Goal: Task Accomplishment & Management: Use online tool/utility

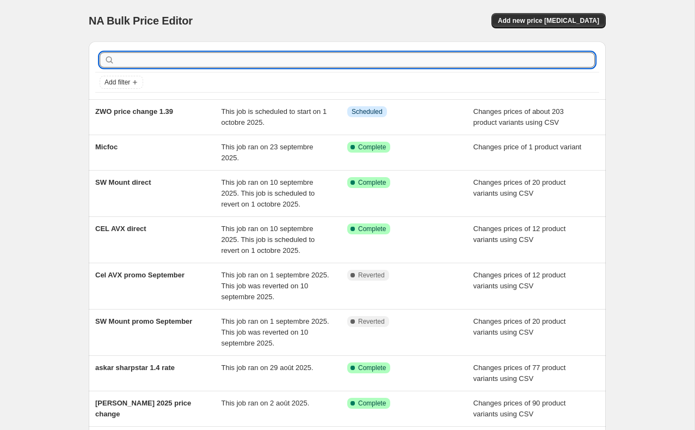
click at [262, 63] on input "text" at bounding box center [356, 59] width 478 height 15
type input "Celestron C-Series promo oct"
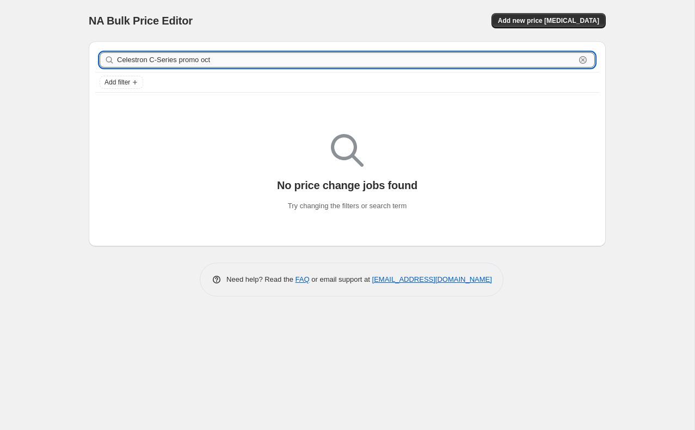
click at [269, 57] on input "Celestron C-Series promo oct" at bounding box center [346, 59] width 459 height 15
click at [551, 21] on span "Add new price [MEDICAL_DATA]" at bounding box center [548, 20] width 101 height 9
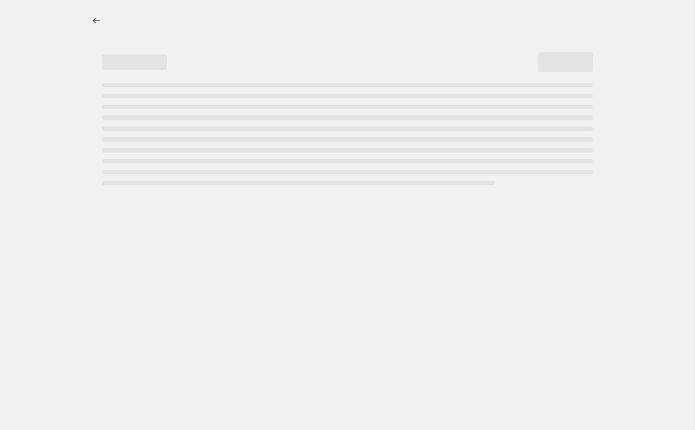
select select "percentage"
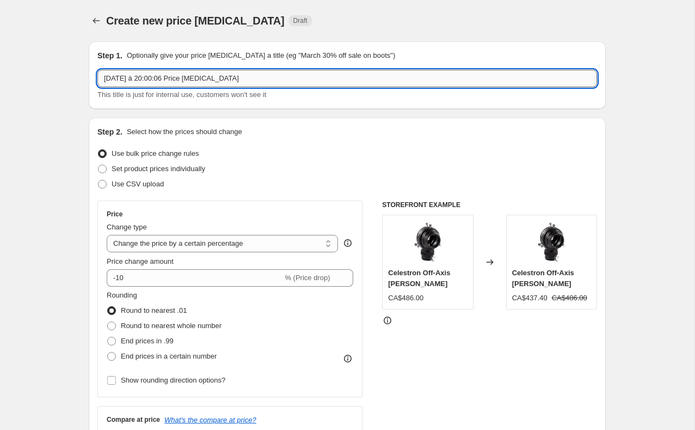
click at [245, 81] on input "[DATE] à 20:00:06 Price [MEDICAL_DATA]" at bounding box center [347, 78] width 500 height 17
paste input "Celestron C-Series promo oct"
type input "Celestron C-Series promo oct"
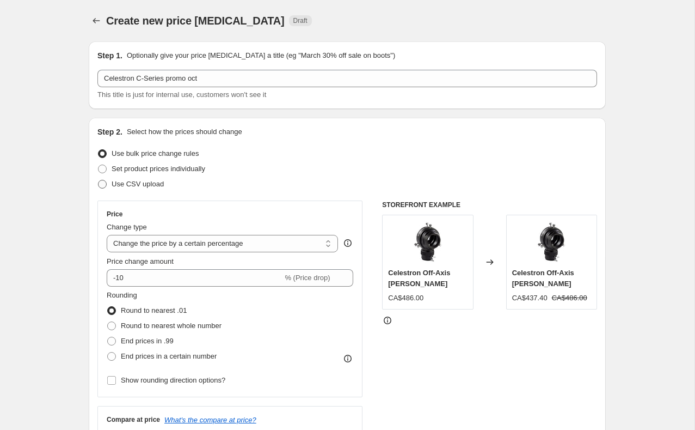
click at [151, 185] on span "Use CSV upload" at bounding box center [138, 184] width 52 height 8
click at [99, 180] on input "Use CSV upload" at bounding box center [98, 180] width 1 height 1
radio input "true"
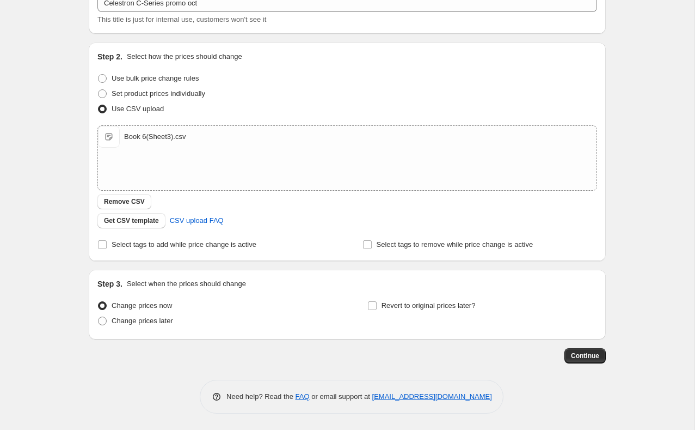
scroll to position [75, 0]
click at [163, 323] on span "Change prices later" at bounding box center [143, 320] width 62 height 8
click at [99, 317] on input "Change prices later" at bounding box center [98, 316] width 1 height 1
radio input "true"
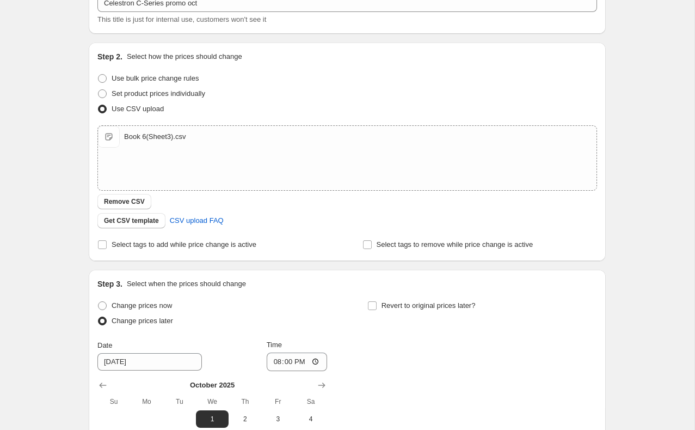
scroll to position [156, 0]
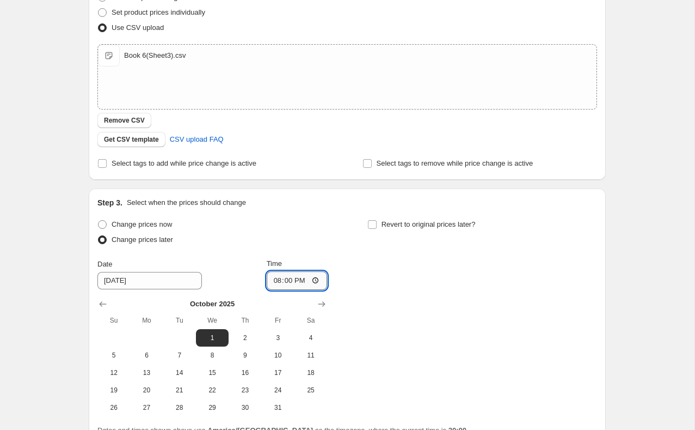
click at [302, 280] on input "20:00" at bounding box center [297, 280] width 61 height 19
type input "00:00"
click at [370, 224] on input "Revert to original prices later?" at bounding box center [372, 224] width 9 height 9
checkbox input "true"
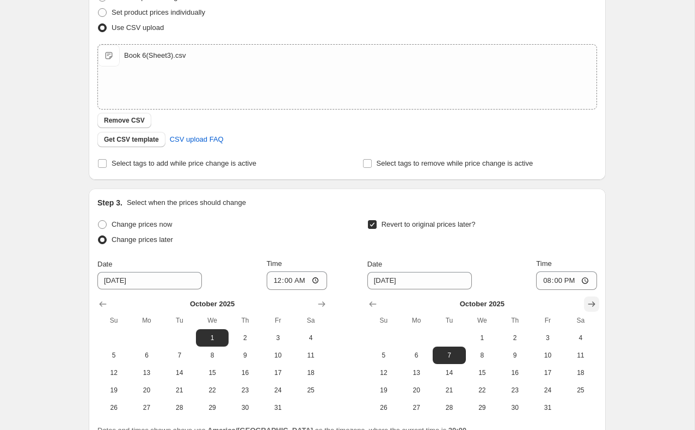
click at [591, 307] on icon "Show next month, November 2025" at bounding box center [592, 303] width 11 height 11
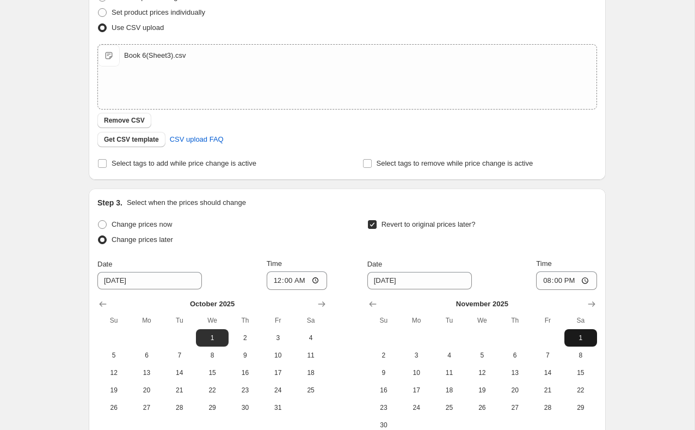
click at [575, 333] on button "1" at bounding box center [581, 337] width 33 height 17
type input "[DATE]"
click at [573, 283] on input "20:00" at bounding box center [566, 280] width 61 height 19
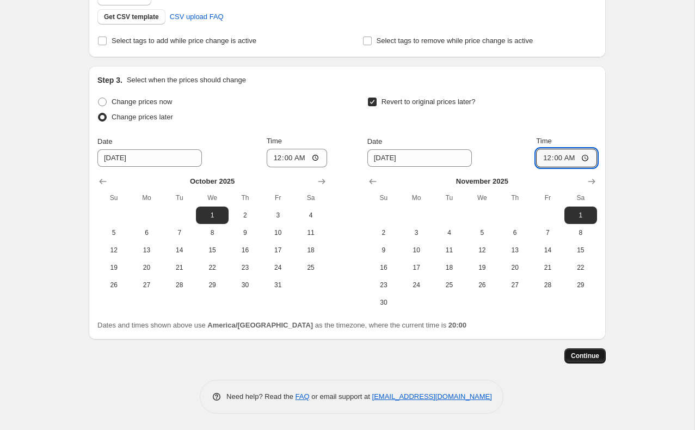
scroll to position [280, 0]
type input "00:00"
click at [600, 355] on button "Continue" at bounding box center [585, 355] width 41 height 15
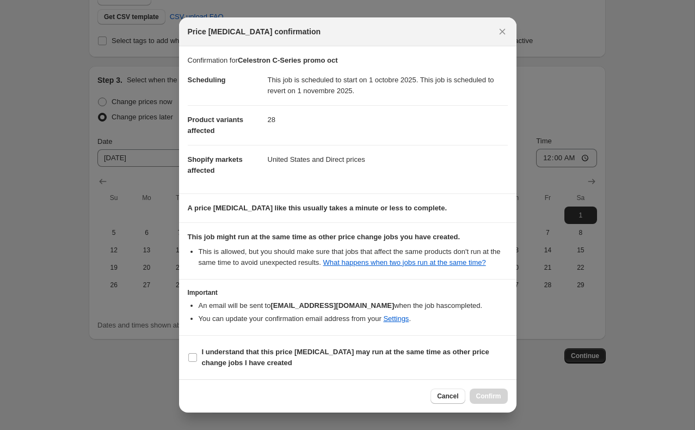
scroll to position [1, 0]
click at [245, 363] on b "I understand that this price [MEDICAL_DATA] may run at the same time as other p…" at bounding box center [346, 356] width 288 height 19
click at [197, 362] on input "I understand that this price [MEDICAL_DATA] may run at the same time as other p…" at bounding box center [192, 357] width 9 height 9
checkbox input "true"
click at [494, 397] on span "Confirm" at bounding box center [489, 396] width 25 height 9
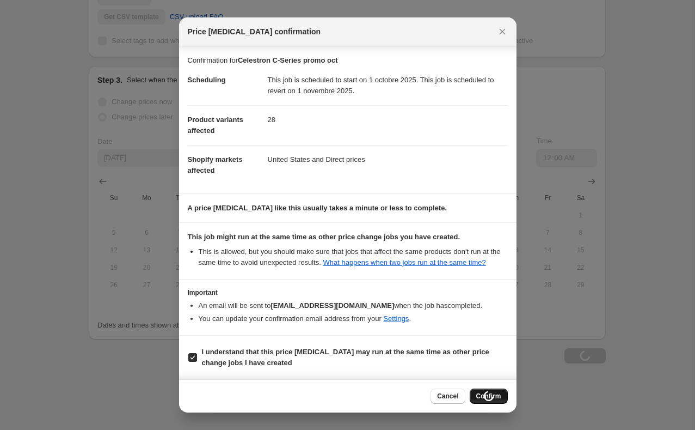
scroll to position [280, 0]
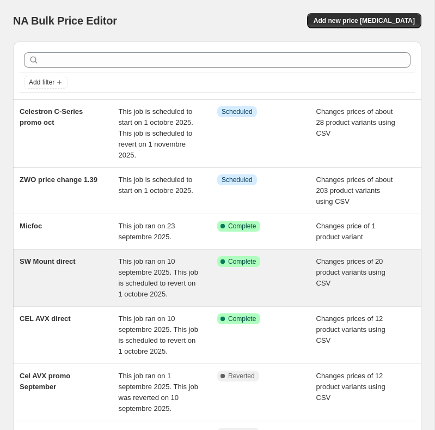
click at [86, 284] on div "SW Mount direct" at bounding box center [69, 278] width 99 height 44
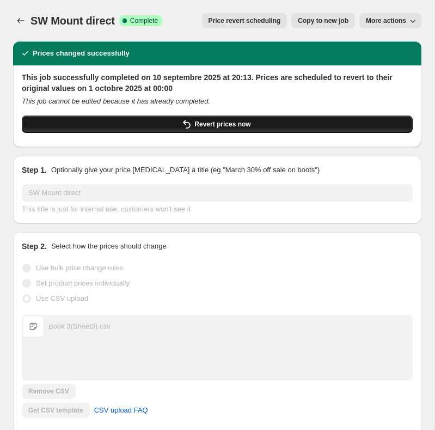
click at [245, 124] on span "Revert prices now" at bounding box center [222, 124] width 56 height 9
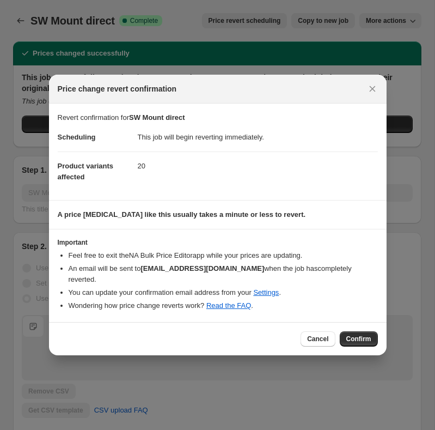
drag, startPoint x: 365, startPoint y: 333, endPoint x: 337, endPoint y: 300, distance: 44.0
click at [337, 300] on div "Price change revert confirmation Revert confirmation for SW Mount direct Schedu…" at bounding box center [218, 215] width 338 height 280
click at [321, 337] on span "Cancel" at bounding box center [317, 338] width 21 height 9
checkbox input "true"
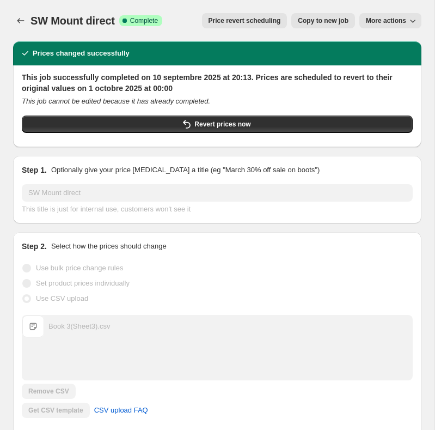
click at [246, 22] on span "Price revert scheduling" at bounding box center [245, 20] width 72 height 9
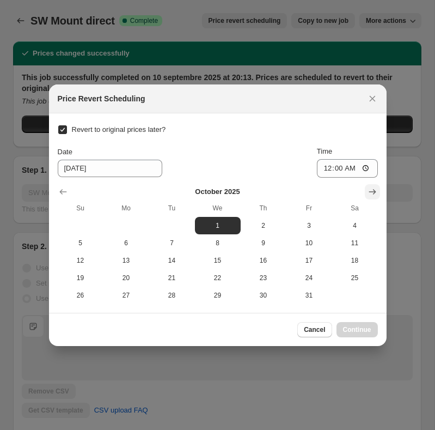
click at [373, 191] on icon "Show next month, November 2025" at bounding box center [372, 191] width 11 height 11
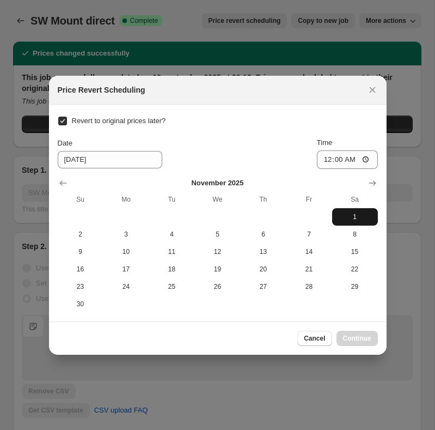
click at [347, 215] on span "1" at bounding box center [355, 216] width 37 height 9
type input "[DATE]"
click at [364, 335] on span "Continue" at bounding box center [357, 338] width 28 height 9
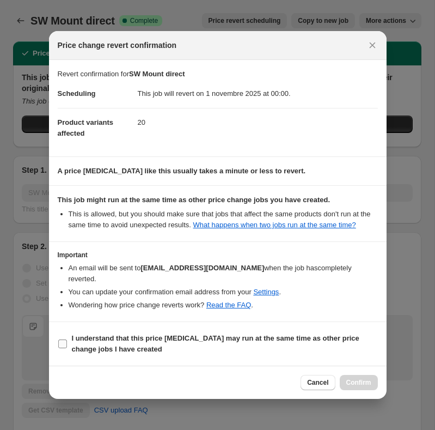
click at [107, 342] on b "I understand that this price [MEDICAL_DATA] may run at the same time as other p…" at bounding box center [216, 343] width 288 height 19
click at [67, 342] on input "I understand that this price [MEDICAL_DATA] may run at the same time as other p…" at bounding box center [62, 343] width 9 height 9
checkbox input "true"
click at [359, 384] on span "Confirm" at bounding box center [358, 382] width 25 height 9
